Goal: Task Accomplishment & Management: Complete application form

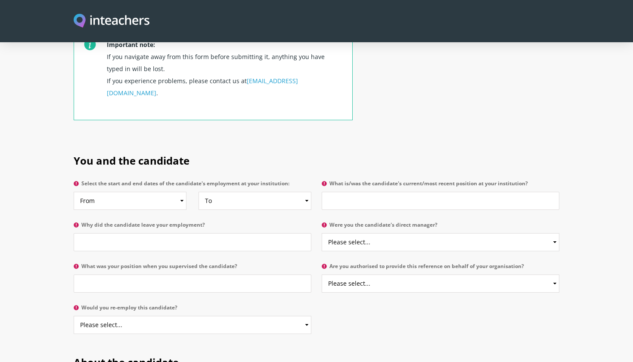
scroll to position [362, 0]
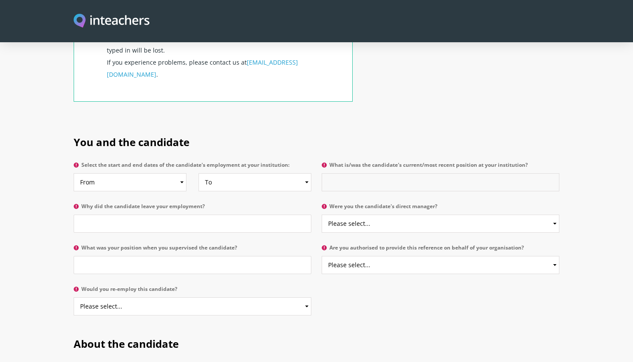
click at [375, 173] on input "What is/was the candidate's current/most recent position at your institution?" at bounding box center [441, 182] width 238 height 18
type input "Teaching Assistant"
select select "No"
select select "Yes"
click at [189, 256] on input "What was your position when you supervised the candidate?" at bounding box center [193, 265] width 238 height 18
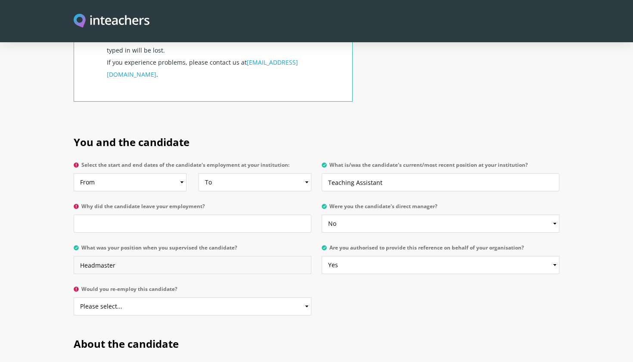
type input "Headmaster"
select select "Yes"
click at [180, 214] on input "Why did the candidate leave your employment?" at bounding box center [193, 223] width 238 height 18
type input "Not known"
select select "2023"
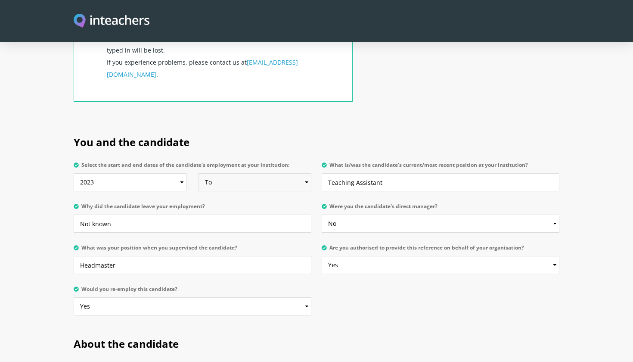
select select "2025"
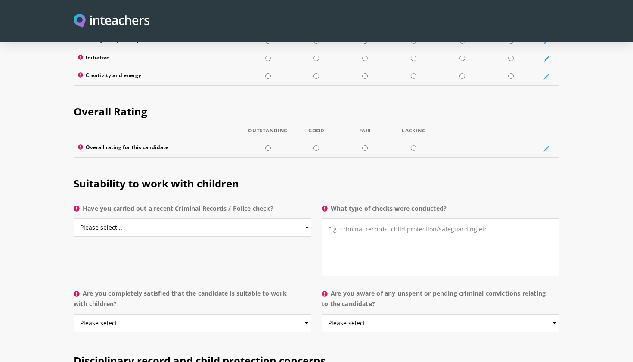
scroll to position [1227, 0]
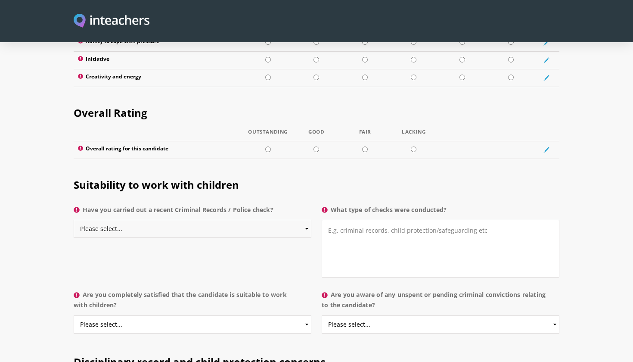
select select "Yes"
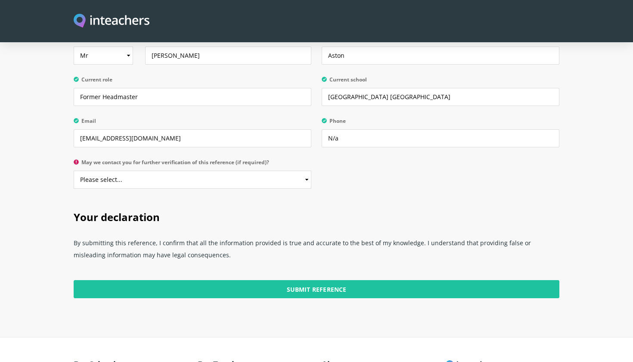
scroll to position [1699, 0]
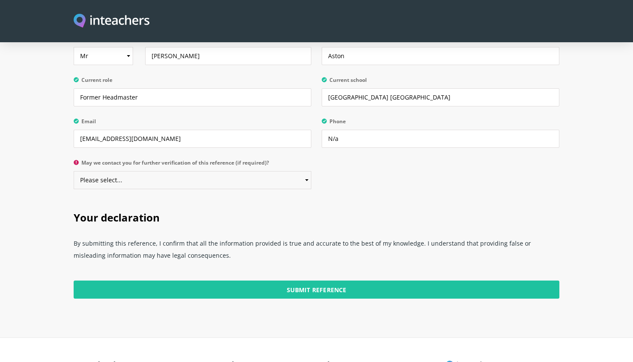
select select "Yes"
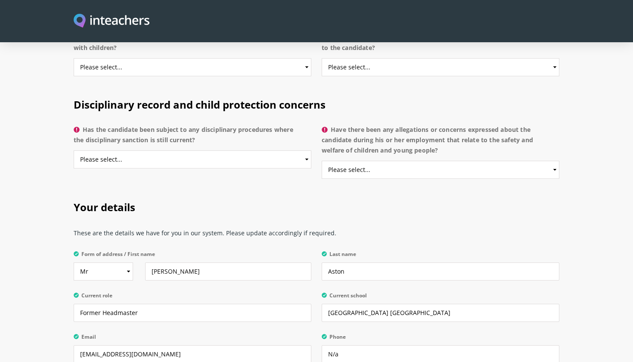
scroll to position [1469, 0]
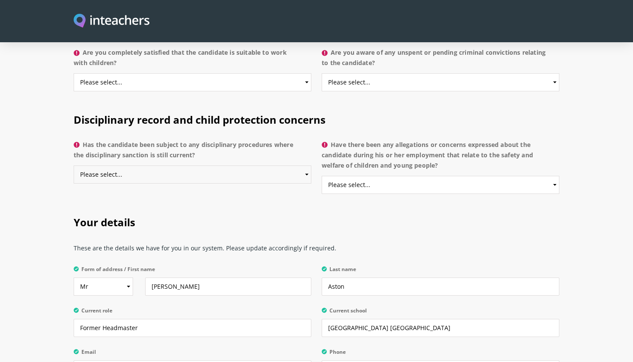
select select "No"
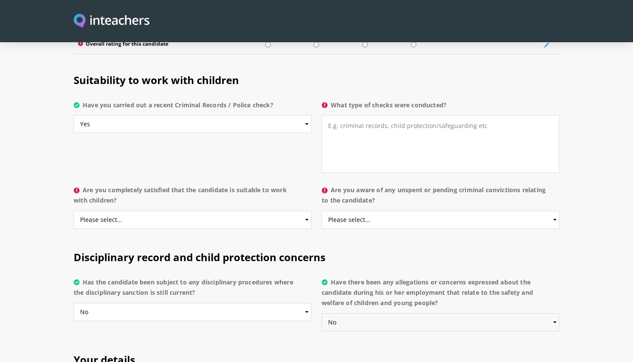
scroll to position [1330, 0]
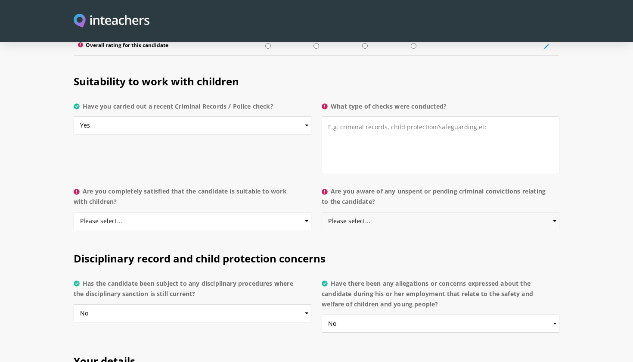
select select "No"
select select "Yes"
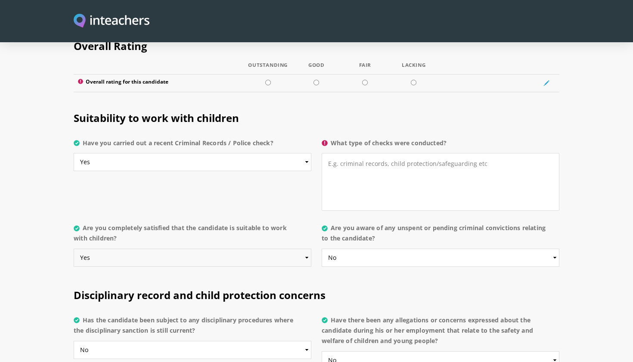
scroll to position [1284, 0]
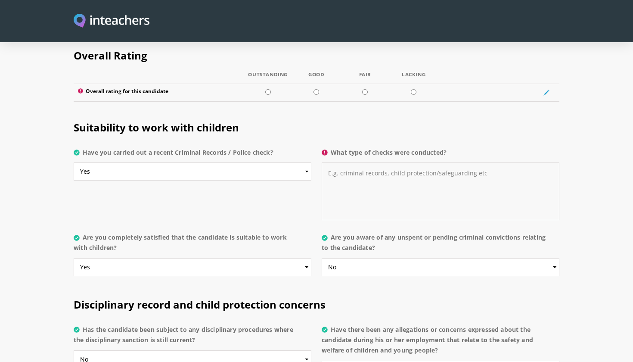
click at [388, 162] on textarea "What type of checks were conducted?" at bounding box center [441, 191] width 238 height 58
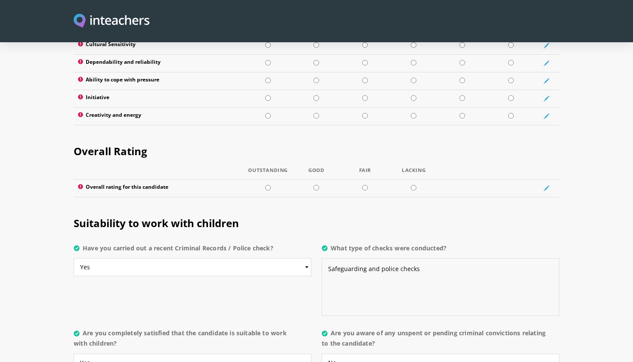
scroll to position [1186, 0]
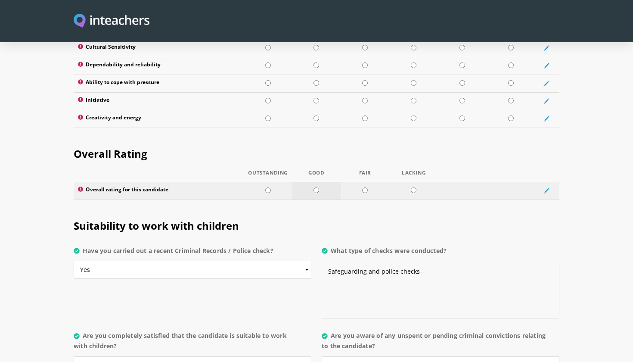
type textarea "Safeguarding and police checks"
click at [323, 182] on td at bounding box center [316, 191] width 49 height 18
radio input "true"
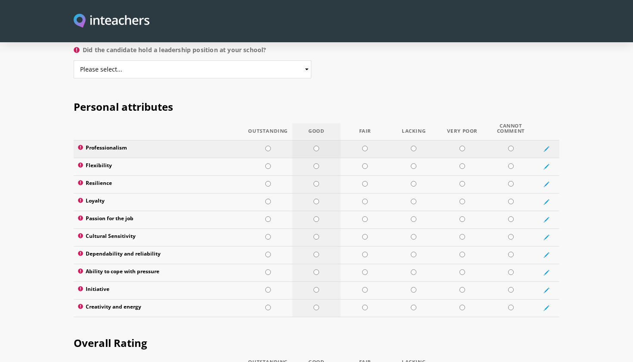
scroll to position [998, 0]
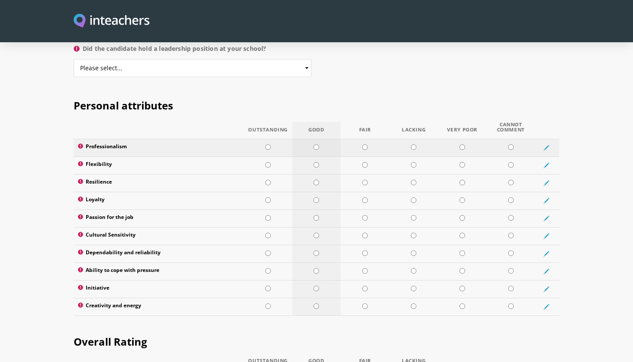
click at [311, 139] on td at bounding box center [316, 148] width 49 height 18
radio input "true"
click at [317, 162] on input "radio" at bounding box center [317, 165] width 6 height 6
radio input "true"
click at [317, 174] on td at bounding box center [316, 183] width 49 height 18
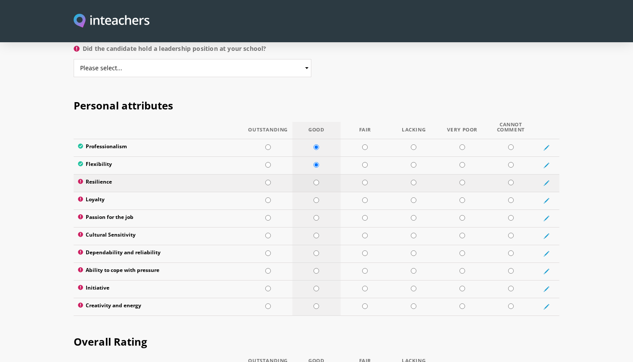
radio input "true"
click at [320, 192] on td at bounding box center [316, 201] width 49 height 18
radio input "true"
click at [319, 215] on input "radio" at bounding box center [317, 218] width 6 height 6
radio input "true"
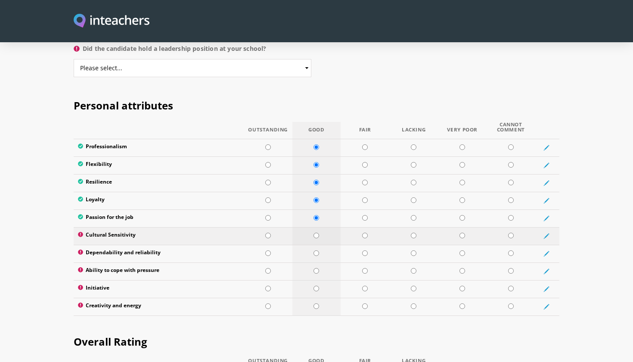
click at [318, 233] on input "radio" at bounding box center [317, 236] width 6 height 6
radio input "true"
click at [315, 250] on input "radio" at bounding box center [317, 253] width 6 height 6
radio input "true"
click at [314, 262] on td at bounding box center [316, 271] width 49 height 18
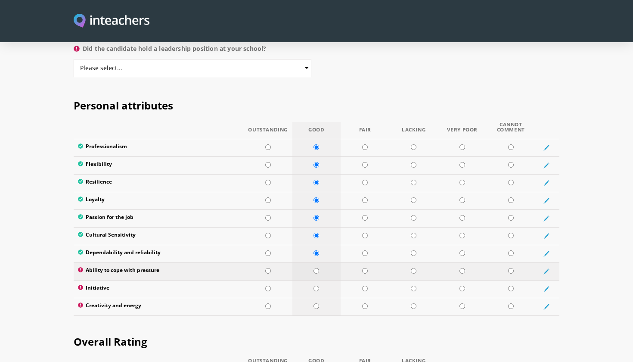
radio input "true"
click at [315, 286] on input "radio" at bounding box center [317, 289] width 6 height 6
radio input "true"
click at [318, 298] on td at bounding box center [316, 307] width 49 height 18
radio input "true"
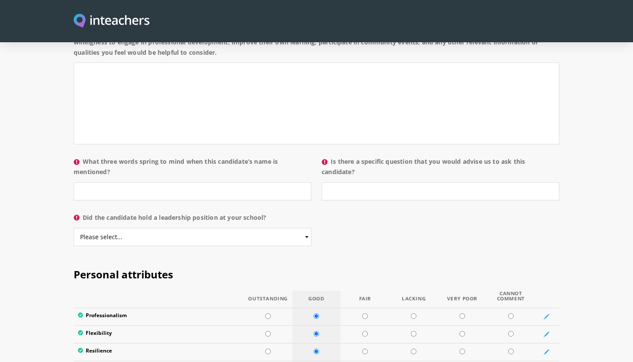
scroll to position [823, 0]
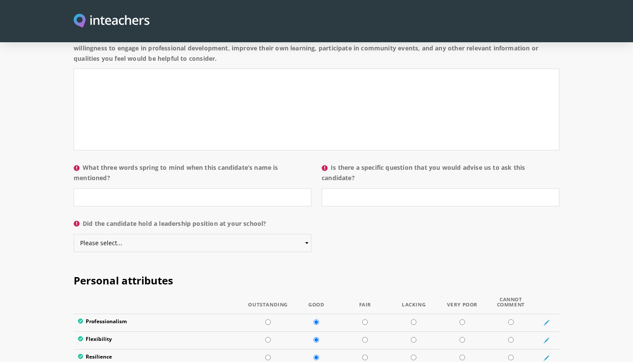
select select "No"
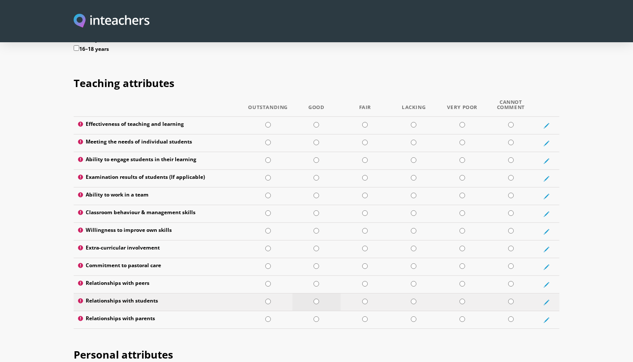
scroll to position [1104, 0]
click at [319, 317] on input "radio" at bounding box center [317, 320] width 6 height 6
radio input "true"
click at [319, 299] on input "radio" at bounding box center [317, 302] width 6 height 6
radio input "true"
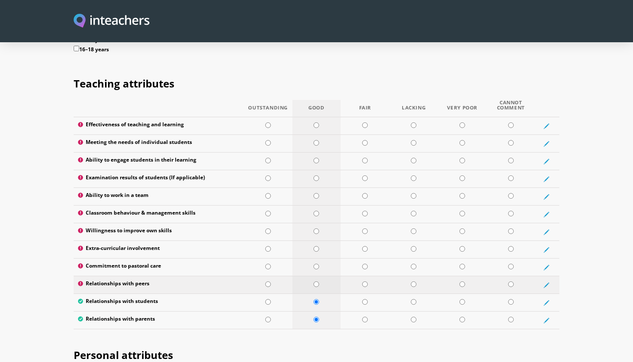
click at [319, 281] on input "radio" at bounding box center [317, 284] width 6 height 6
radio input "true"
click at [317, 264] on input "radio" at bounding box center [317, 267] width 6 height 6
radio input "true"
click at [317, 241] on td at bounding box center [316, 250] width 49 height 18
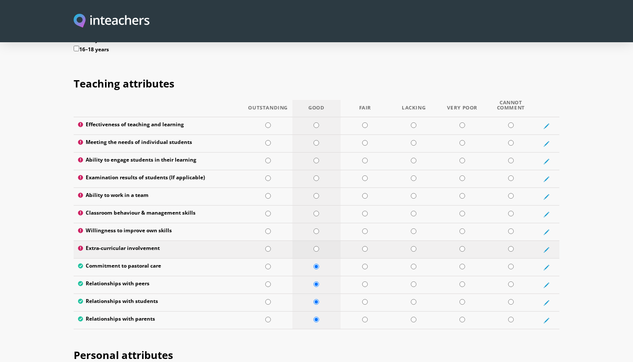
radio input "true"
click at [317, 228] on input "radio" at bounding box center [317, 231] width 6 height 6
radio input "true"
click at [317, 211] on input "radio" at bounding box center [317, 214] width 6 height 6
radio input "true"
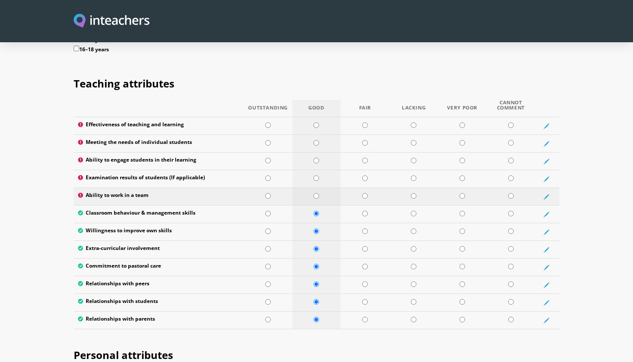
click at [319, 193] on input "radio" at bounding box center [317, 196] width 6 height 6
radio input "true"
click at [320, 152] on td at bounding box center [316, 161] width 49 height 18
radio input "true"
click at [317, 140] on input "radio" at bounding box center [317, 143] width 6 height 6
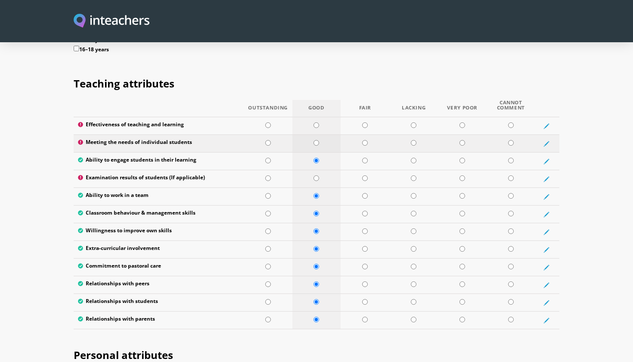
radio input "true"
click at [320, 117] on td at bounding box center [316, 126] width 49 height 18
radio input "true"
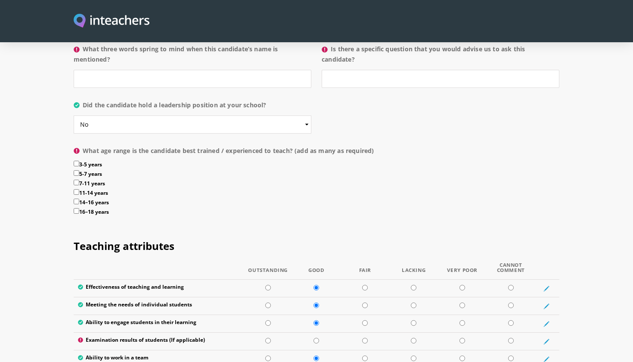
scroll to position [937, 0]
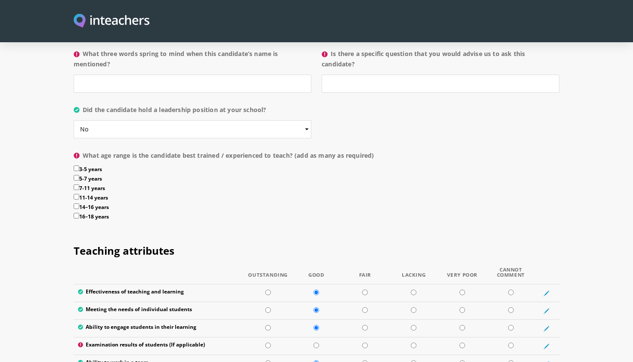
click at [77, 165] on input "3-5 years" at bounding box center [77, 168] width 6 height 6
checkbox input "true"
click at [77, 175] on input "5-7 years" at bounding box center [77, 178] width 6 height 6
checkbox input "true"
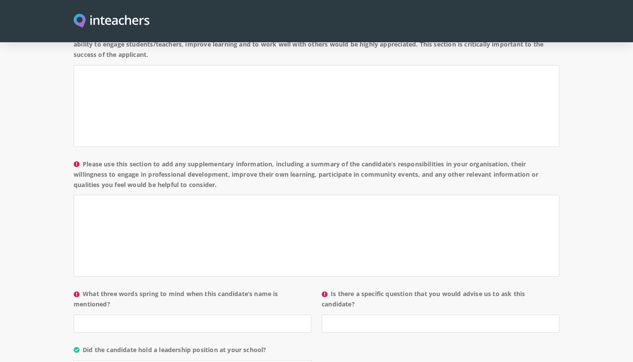
scroll to position [696, 0]
type input "kind, teamplayer, creative"
click at [351, 316] on input "Is there a specific question that you would advise us to ask this candidate?" at bounding box center [441, 325] width 238 height 18
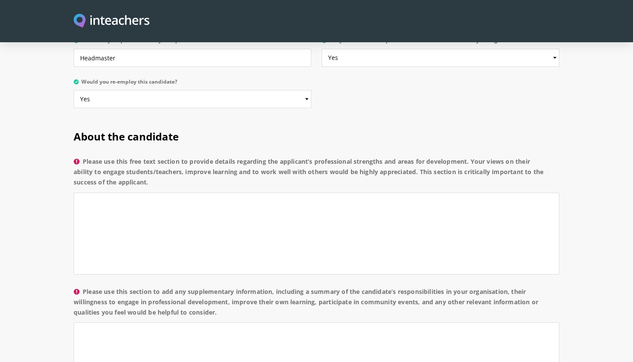
scroll to position [575, 0]
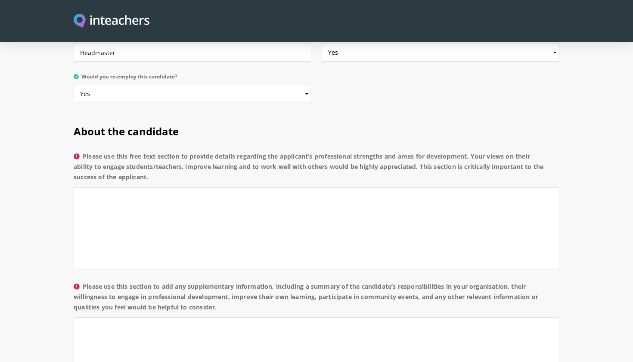
type input "No"
click at [186, 187] on textarea "Please use this free text section to provide details regarding the applicant’s …" at bounding box center [317, 228] width 486 height 82
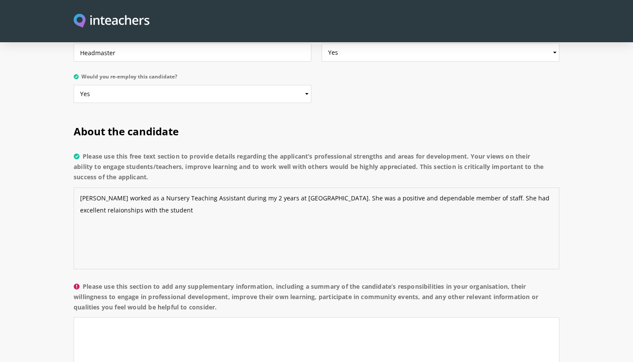
type textarea "[PERSON_NAME] worked as a Nursery Teaching Assistant during my 2 years at [GEOG…"
